Goal: Task Accomplishment & Management: Complete application form

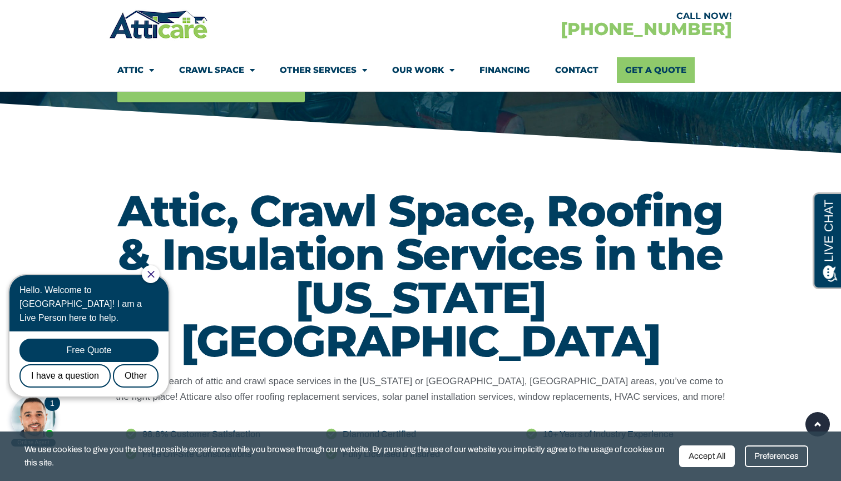
scroll to position [449, 0]
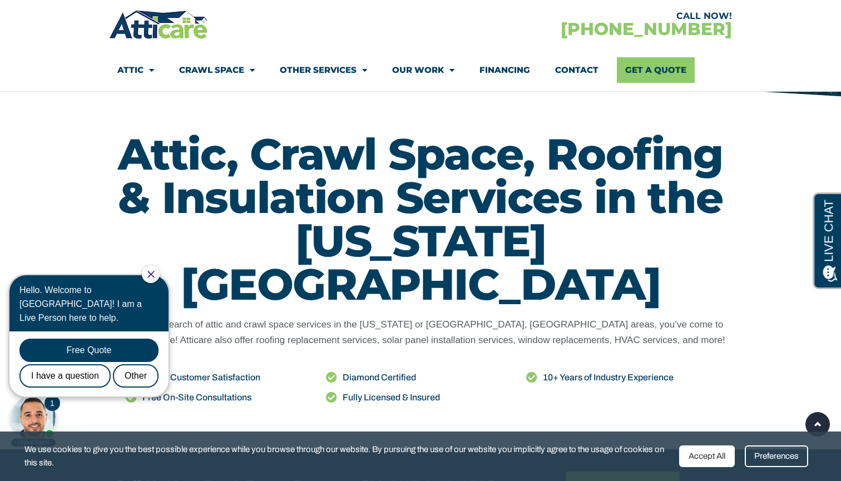
click at [154, 278] on div at bounding box center [151, 274] width 18 height 18
click at [154, 272] on icon "Close Chat" at bounding box center [150, 274] width 7 height 7
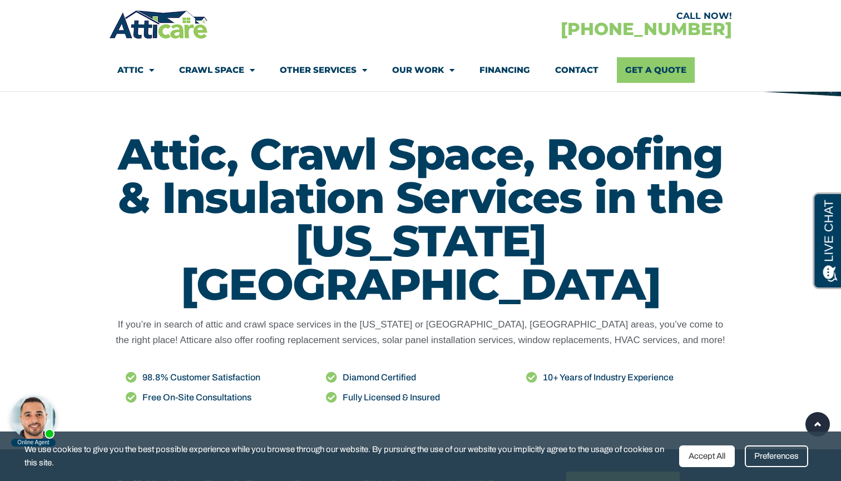
click at [163, 273] on div "Attic, Crawl Space, Roofing & Insulation Services in the New Jersey Area If you…" at bounding box center [420, 274] width 623 height 295
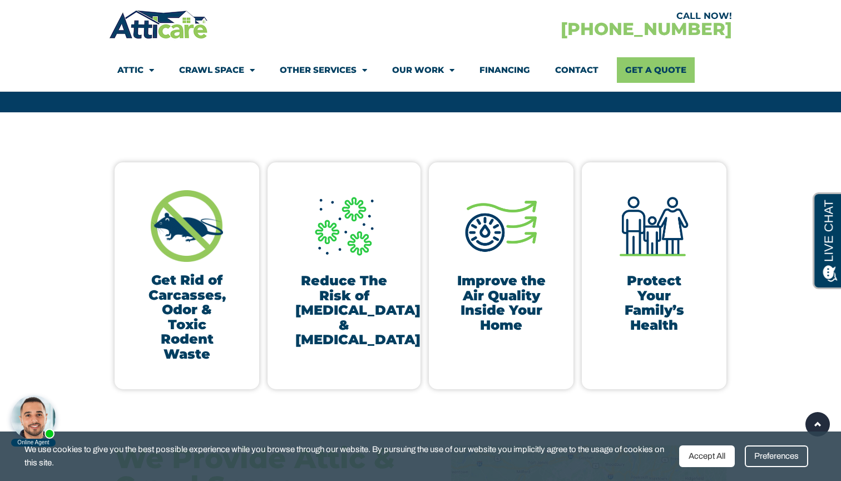
scroll to position [1100, 0]
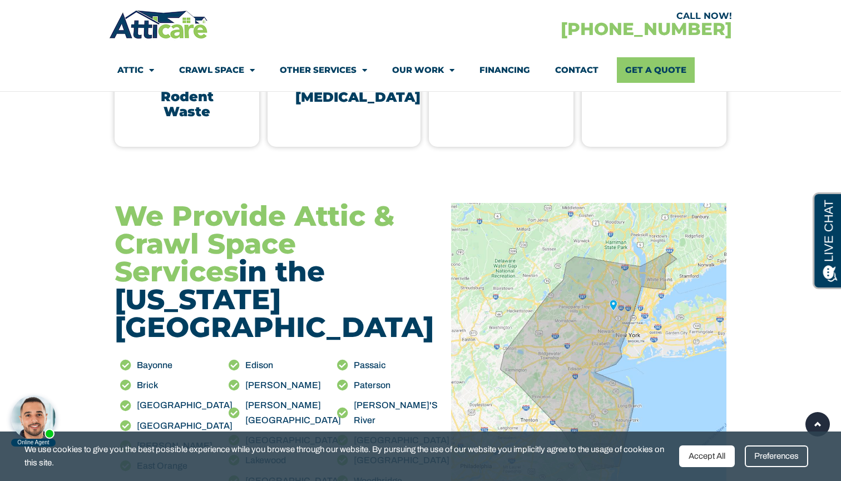
click at [637, 249] on img at bounding box center [588, 361] width 275 height 317
click at [639, 272] on img at bounding box center [588, 361] width 275 height 317
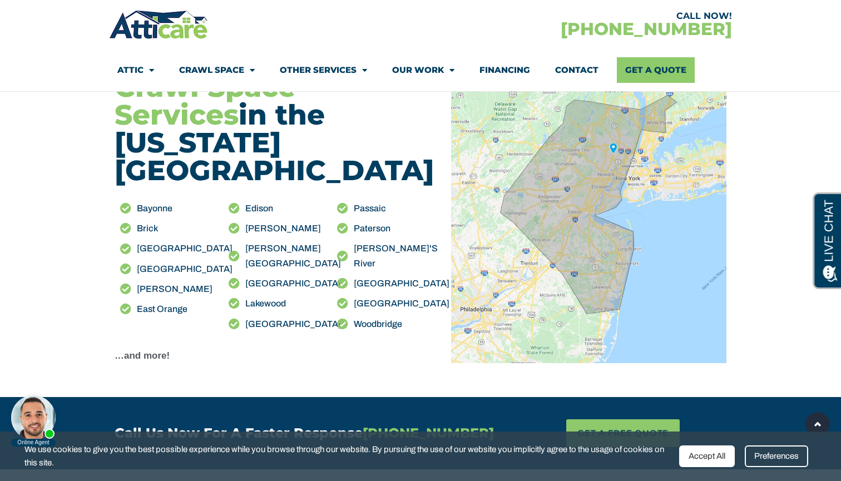
scroll to position [1257, 0]
click at [150, 350] on strong "…and more!" at bounding box center [142, 355] width 55 height 11
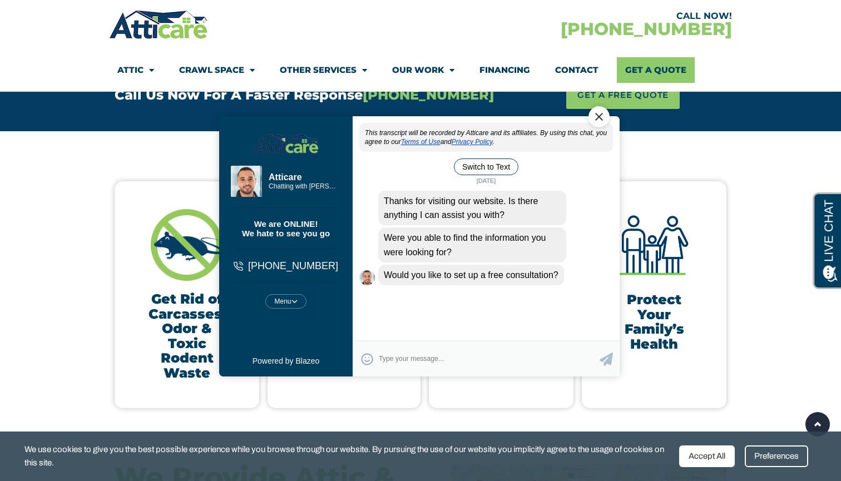
scroll to position [0, 0]
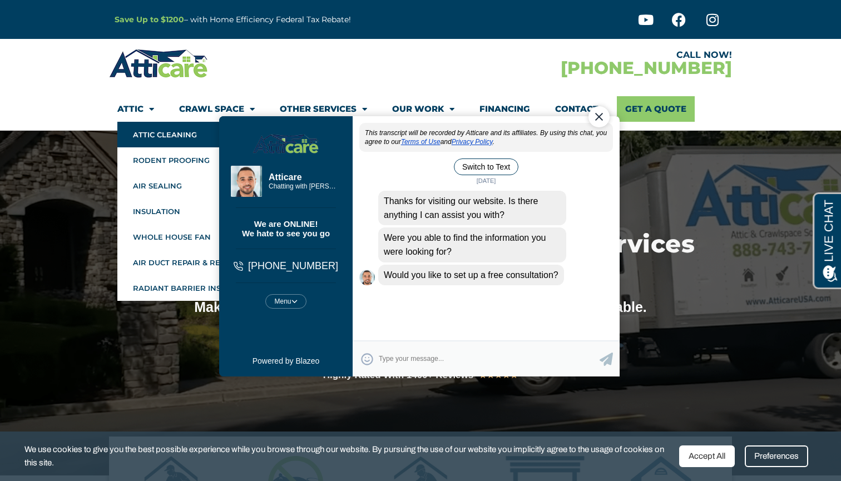
click at [139, 131] on link "Attic Cleaning" at bounding box center [197, 135] width 161 height 26
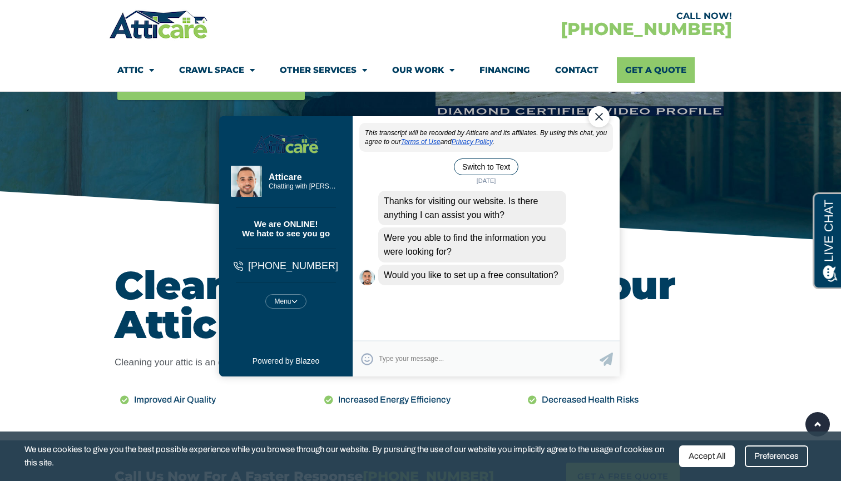
drag, startPoint x: 599, startPoint y: 116, endPoint x: 807, endPoint y: 195, distance: 221.9
click at [599, 116] on div "Close Chat" at bounding box center [598, 116] width 21 height 21
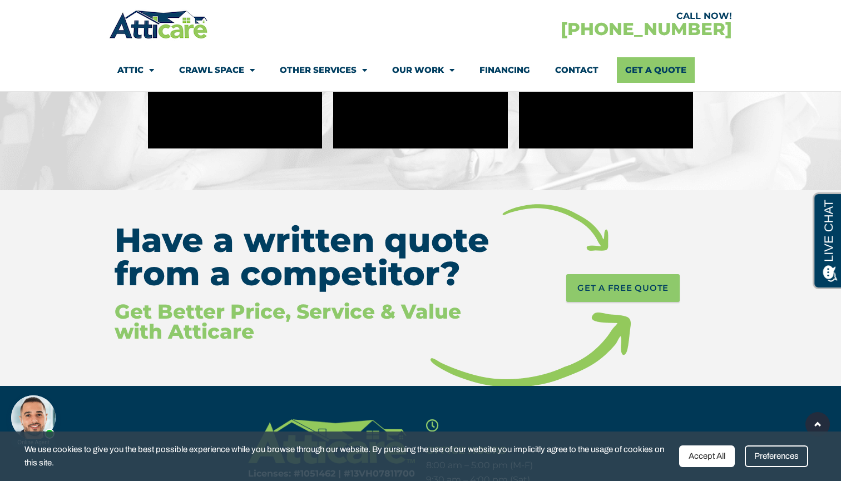
scroll to position [4578, 0]
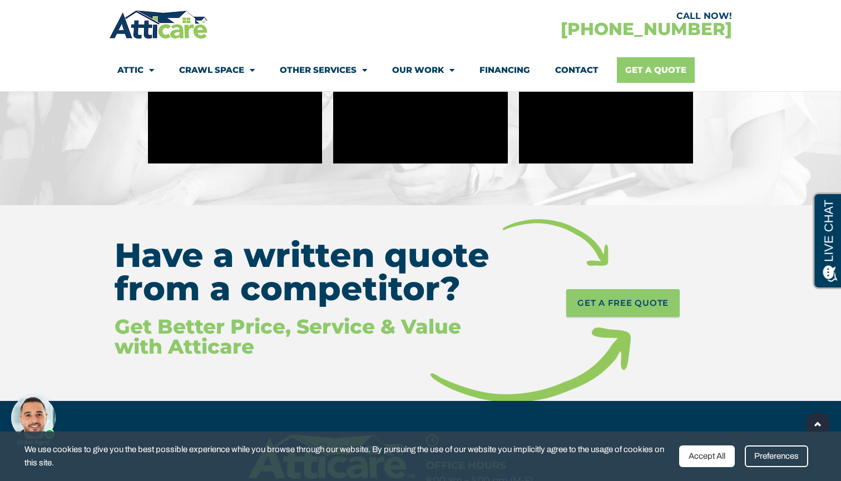
click at [659, 64] on link "Get A Quote" at bounding box center [656, 70] width 78 height 26
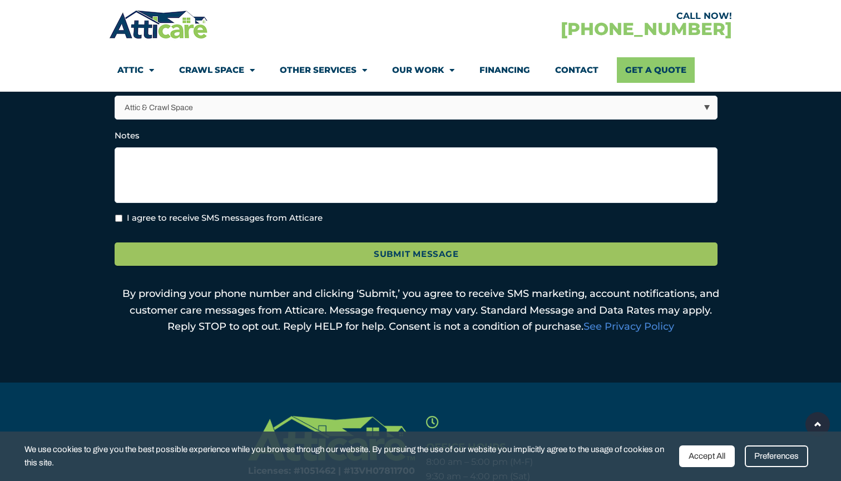
scroll to position [336, 0]
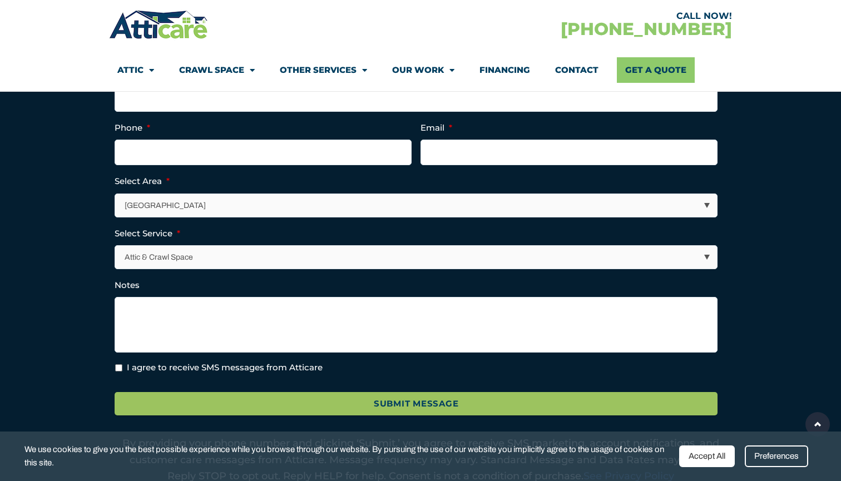
select select "[US_STATE] / [US_STATE][GEOGRAPHIC_DATA]"
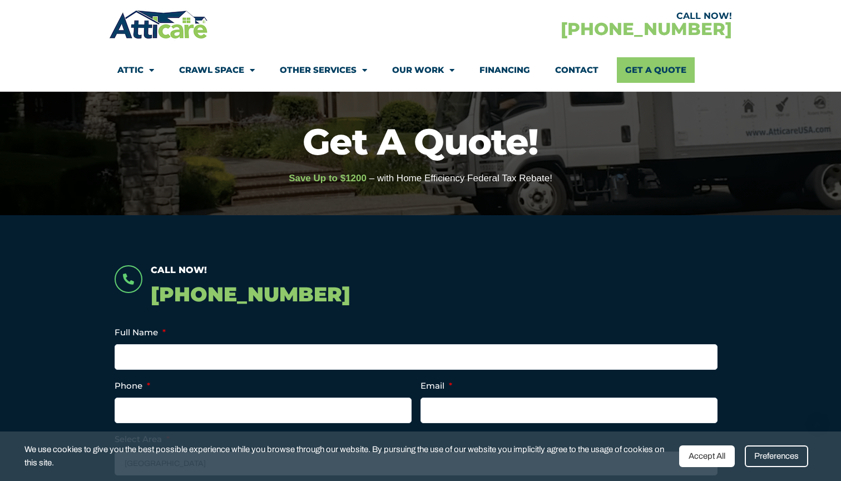
scroll to position [163, 0]
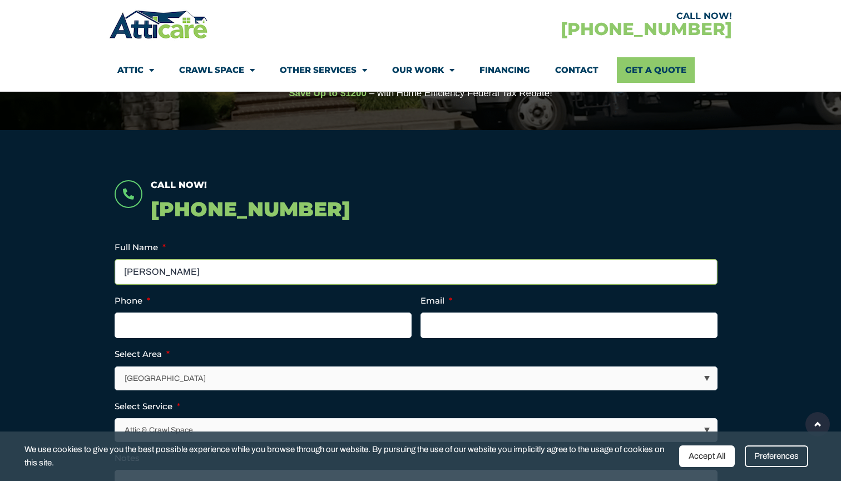
type input "Phips Peter"
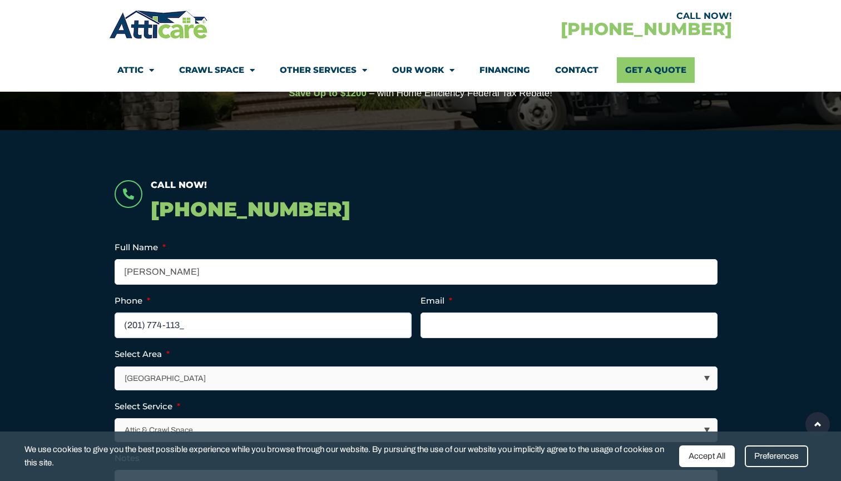
type input "(201) 774-1130"
type input "p"
type input "pspeter333@gmail.com"
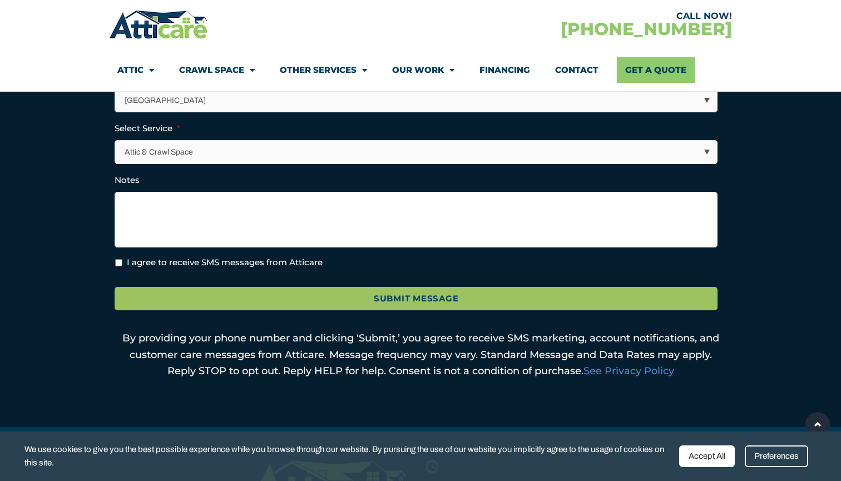
scroll to position [429, 0]
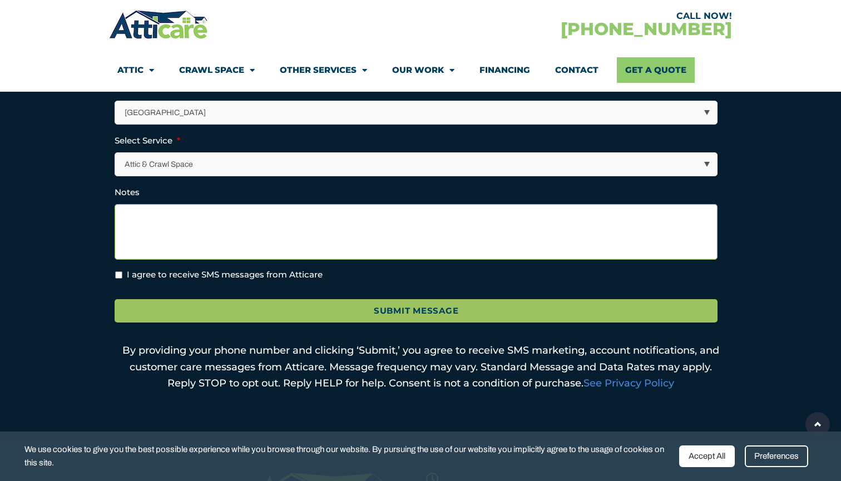
click at [275, 250] on textarea "Notes" at bounding box center [416, 232] width 603 height 56
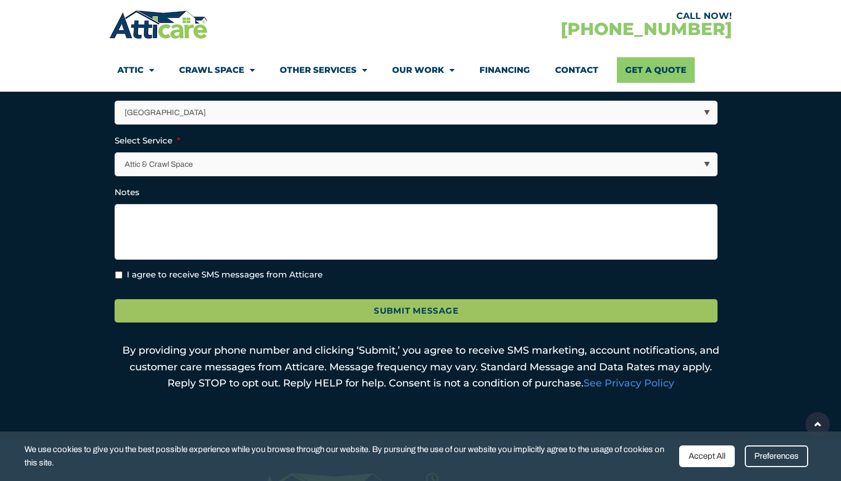
click at [229, 270] on label "I agree to receive SMS messages from Atticare" at bounding box center [225, 275] width 196 height 13
click at [122, 271] on input "I agree to receive SMS messages from Atticare" at bounding box center [118, 274] width 7 height 7
checkbox input "true"
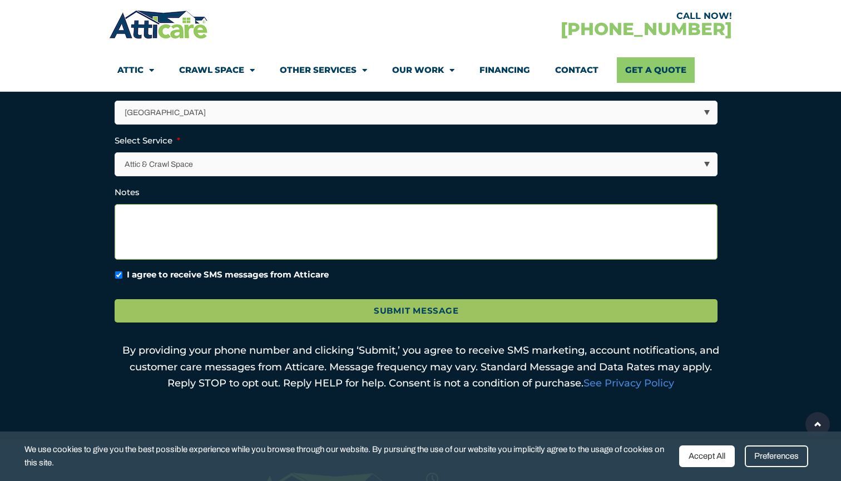
click at [219, 231] on textarea "Notes" at bounding box center [416, 232] width 603 height 56
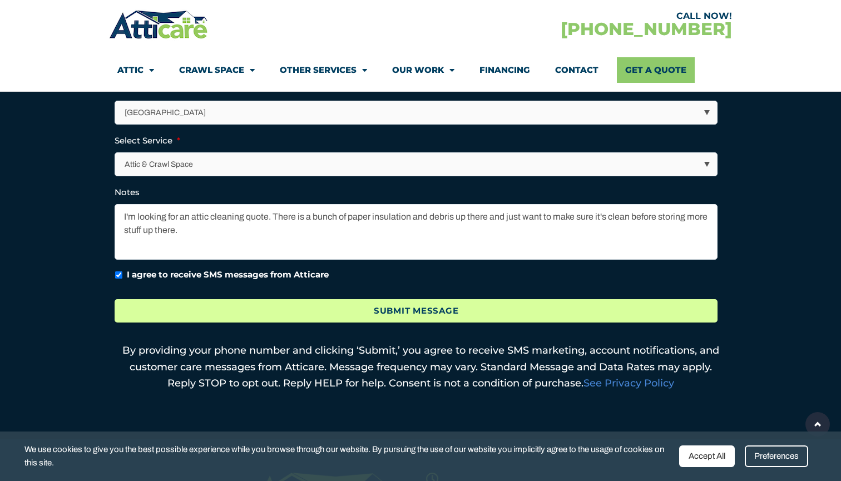
click at [302, 313] on input "Submit Message" at bounding box center [416, 311] width 603 height 24
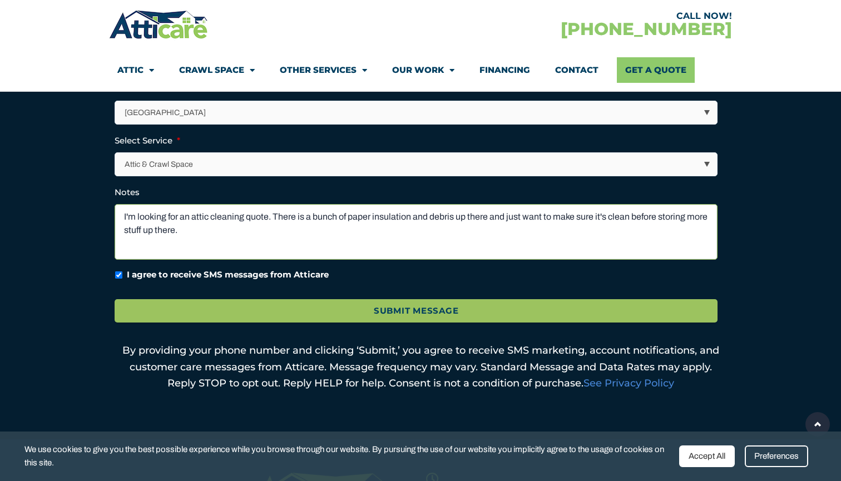
click at [350, 242] on textarea "I'm looking for an attic cleaning quote. There is a bunch of paper insulation a…" at bounding box center [416, 232] width 603 height 56
paste textarea "https://4-oval-ct.netlify.app/photos/2024/floorplan-attic--0.jpg"
type textarea "I'm looking for an attic cleaning quote. There is a bunch of paper insulation a…"
click at [200, 230] on textarea "I'm looking for an attic cleaning quote. There is a bunch of paper insulation a…" at bounding box center [416, 232] width 603 height 56
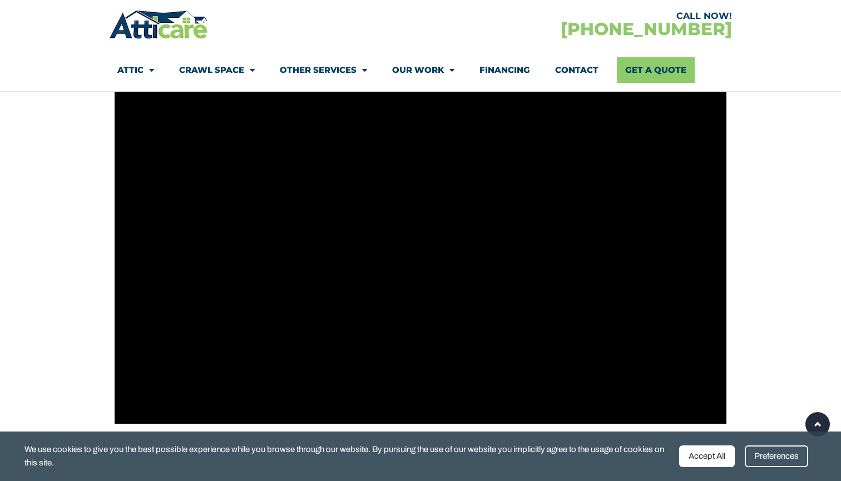
scroll to position [312, 0]
